Goal: Information Seeking & Learning: Learn about a topic

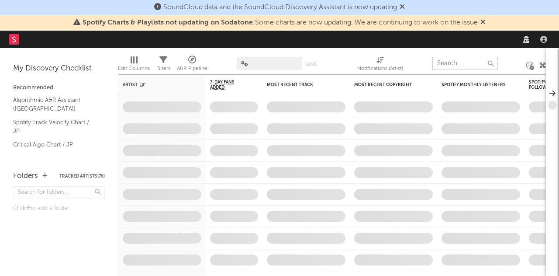
click at [443, 62] on input "text" at bounding box center [466, 63] width 66 height 13
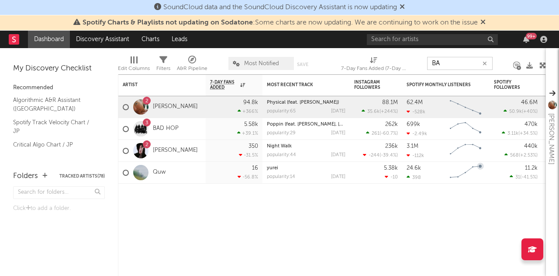
type input "BA"
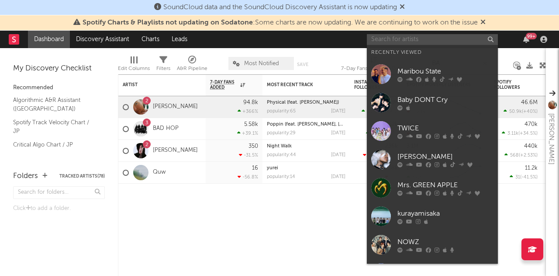
click at [406, 43] on input "text" at bounding box center [432, 39] width 131 height 11
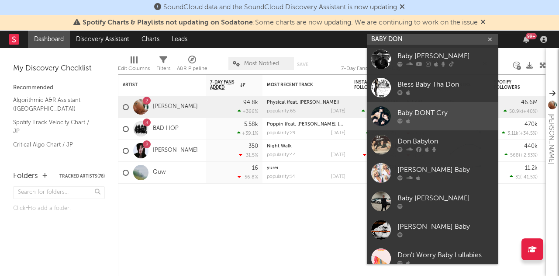
type input "BABY DON"
click at [418, 110] on div "Baby DONT Cry" at bounding box center [446, 113] width 96 height 10
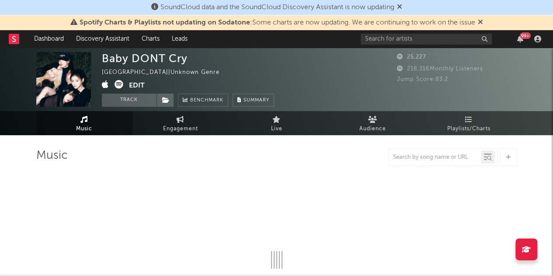
select select "1w"
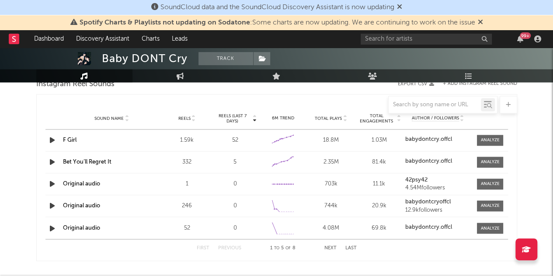
scroll to position [646, 0]
